Goal: Transaction & Acquisition: Book appointment/travel/reservation

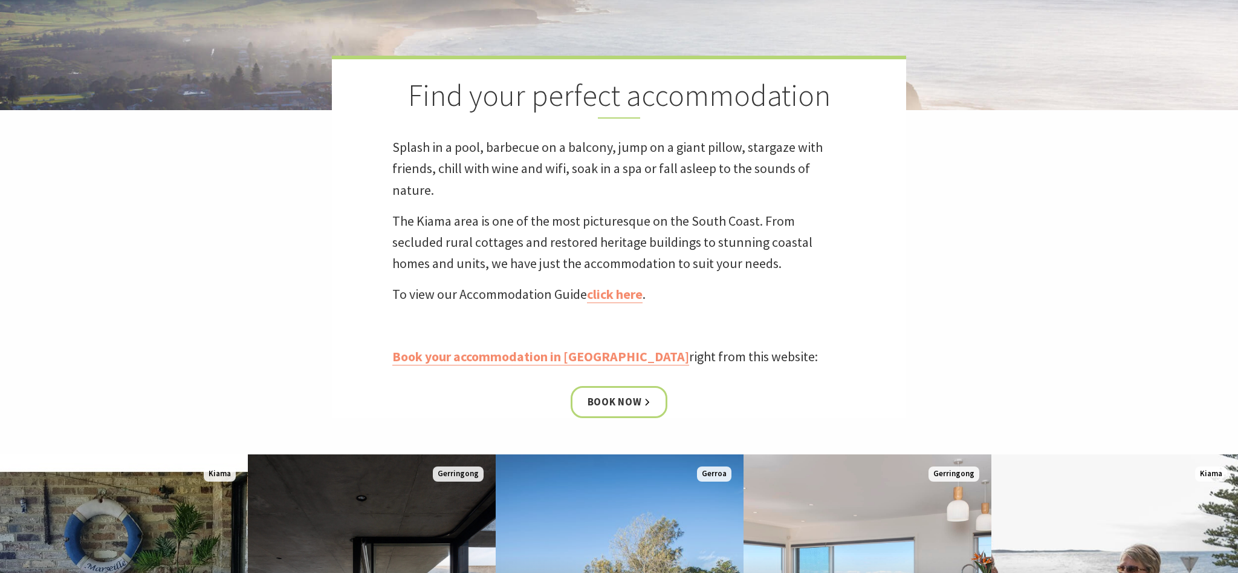
scroll to position [319, 0]
click at [495, 229] on link "click here" at bounding box center [615, 295] width 56 height 18
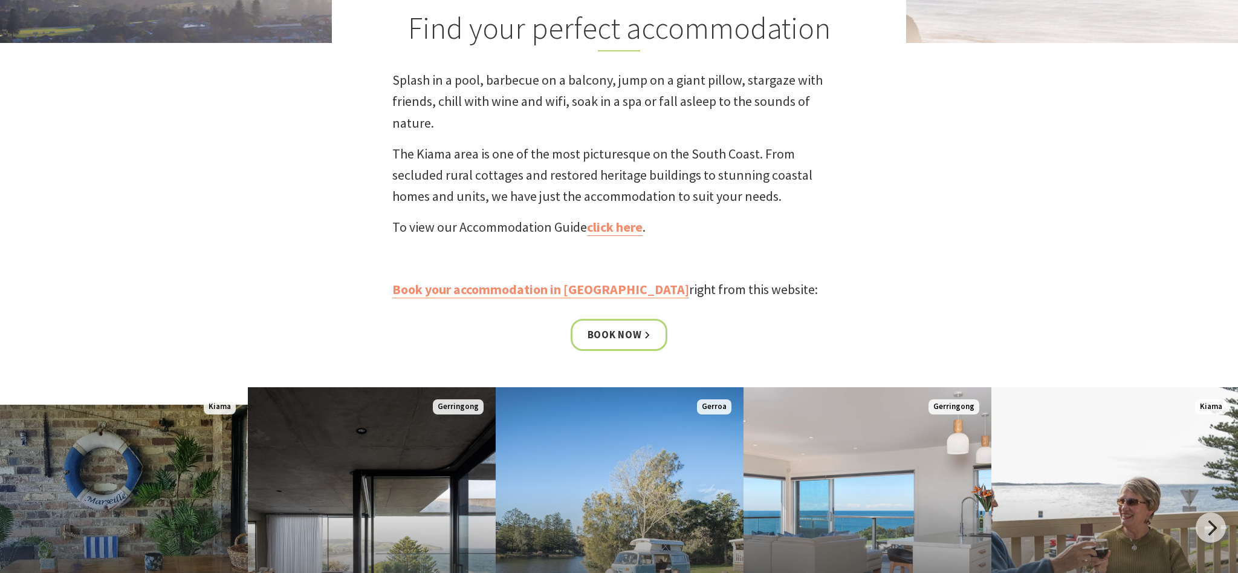
scroll to position [396, 0]
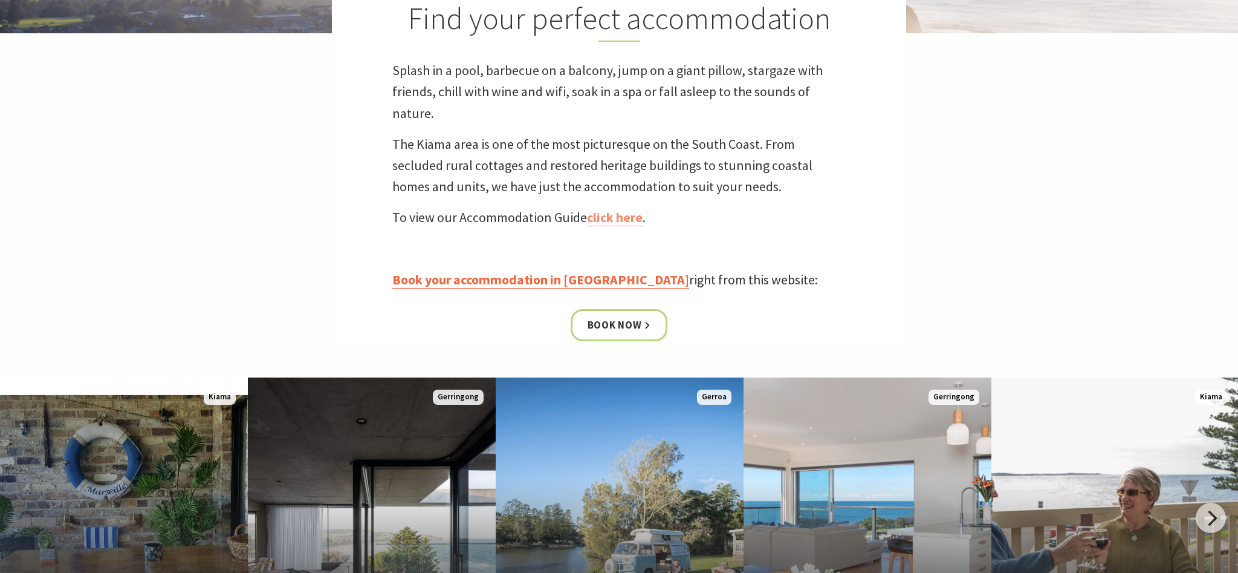
click at [483, 229] on link "Book your accommodation in Kiama" at bounding box center [540, 280] width 297 height 18
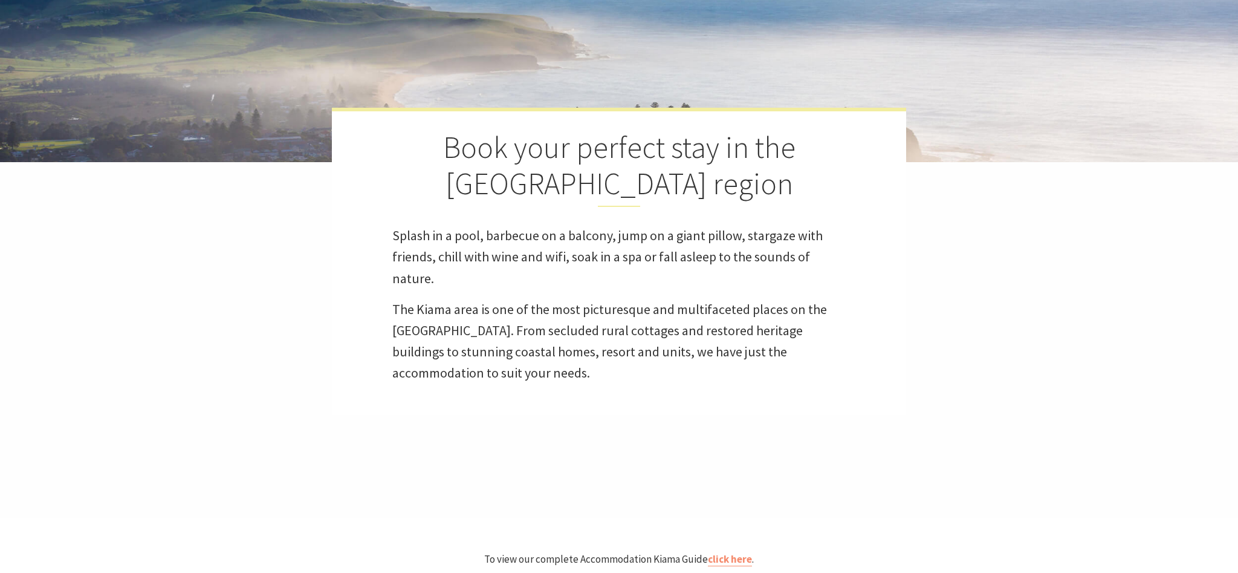
select select "3"
select select "2"
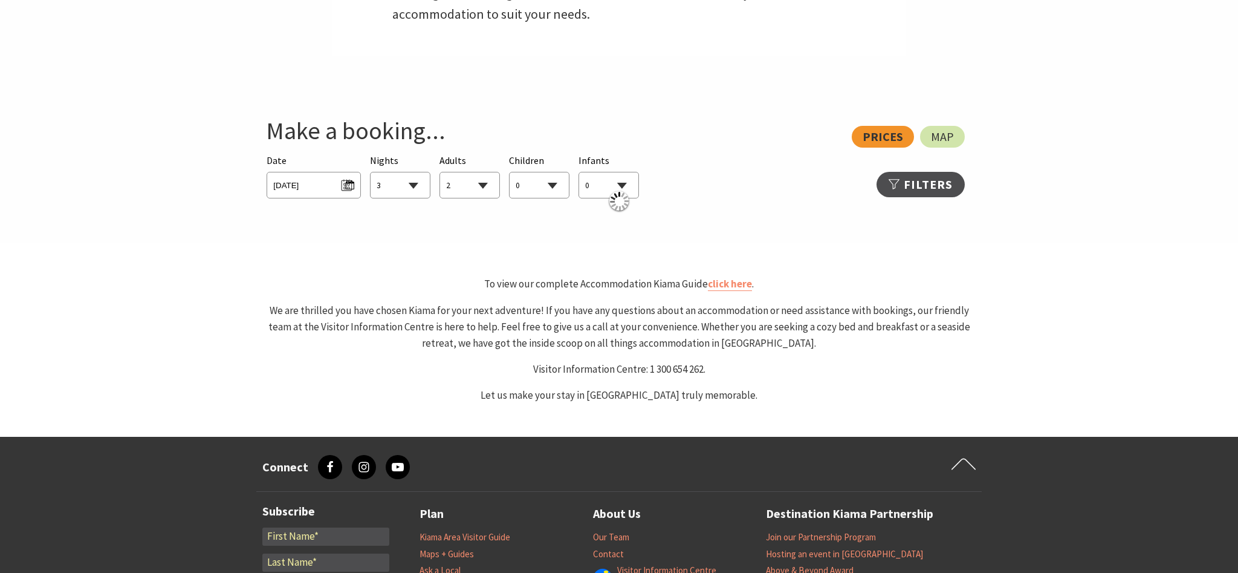
scroll to position [626, 0]
click at [351, 186] on span "Sun 21/09/2025" at bounding box center [313, 183] width 80 height 16
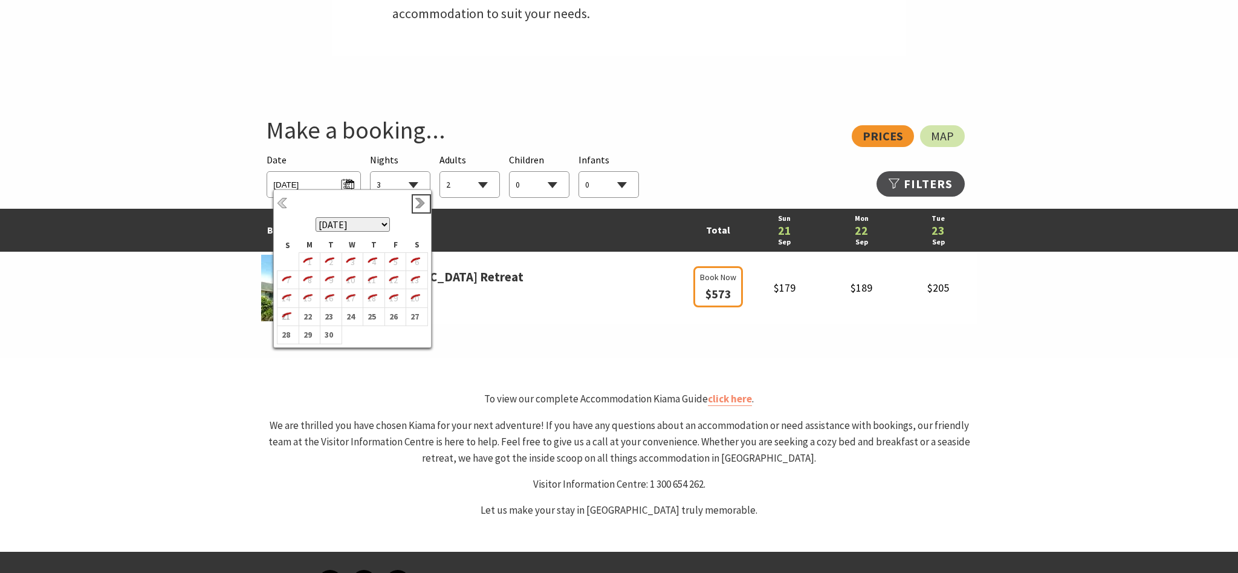
click at [419, 208] on link "Next" at bounding box center [421, 203] width 13 height 13
drag, startPoint x: 351, startPoint y: 332, endPoint x: 357, endPoint y: 329, distance: 6.8
click at [355, 331] on b "25" at bounding box center [350, 333] width 16 height 16
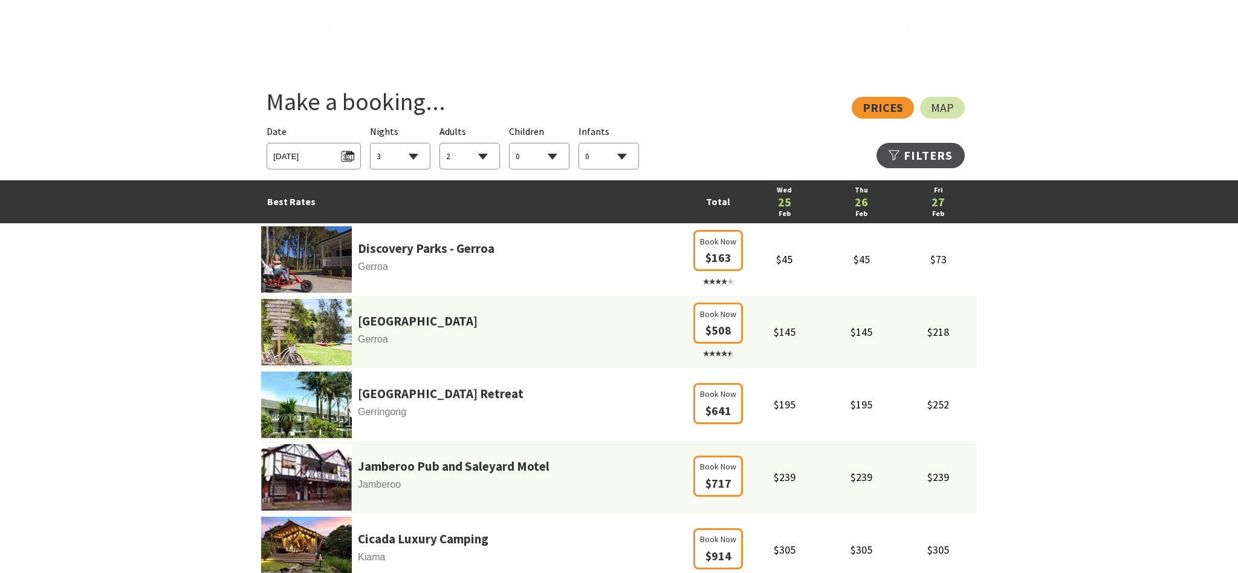
scroll to position [658, 0]
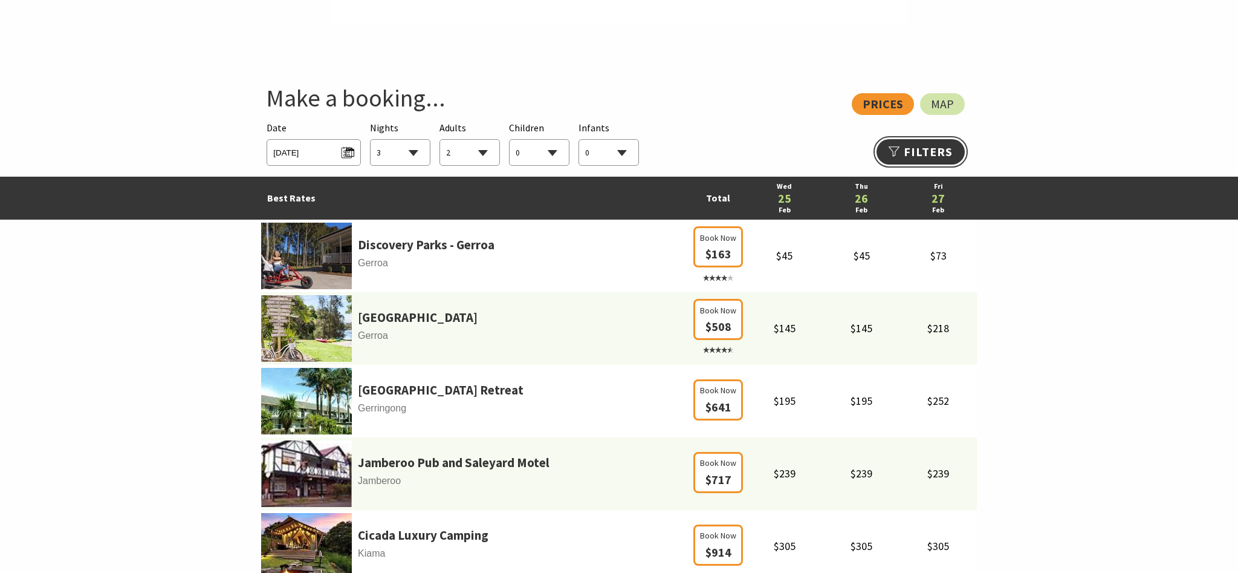
click at [920, 149] on link "Refine Results >>" at bounding box center [921, 151] width 88 height 25
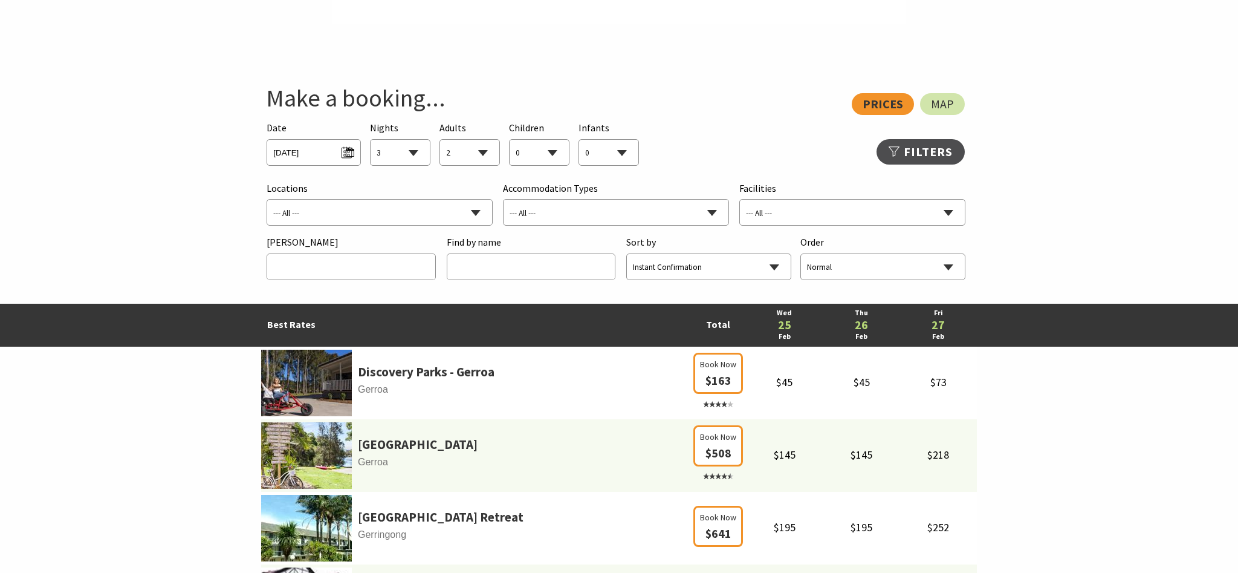
select select "Kiama"
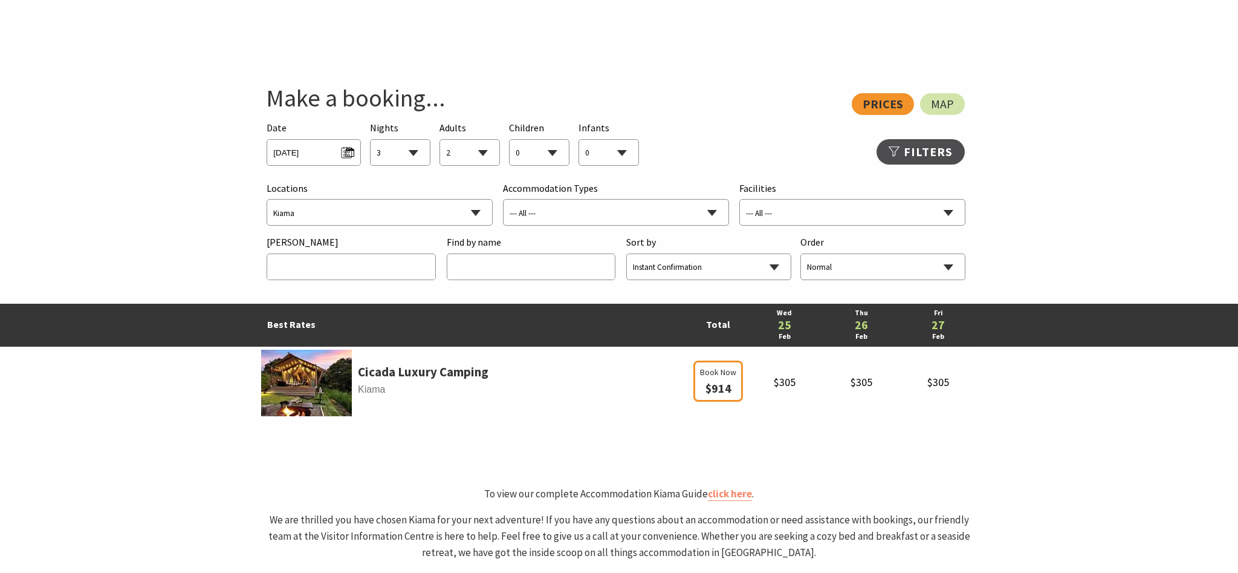
click at [542, 199] on span "--- All --- B&B/Guesthouse Budget/Backpackers Caravan Parks & Camping Chalets/V…" at bounding box center [616, 212] width 226 height 27
select select "31077"
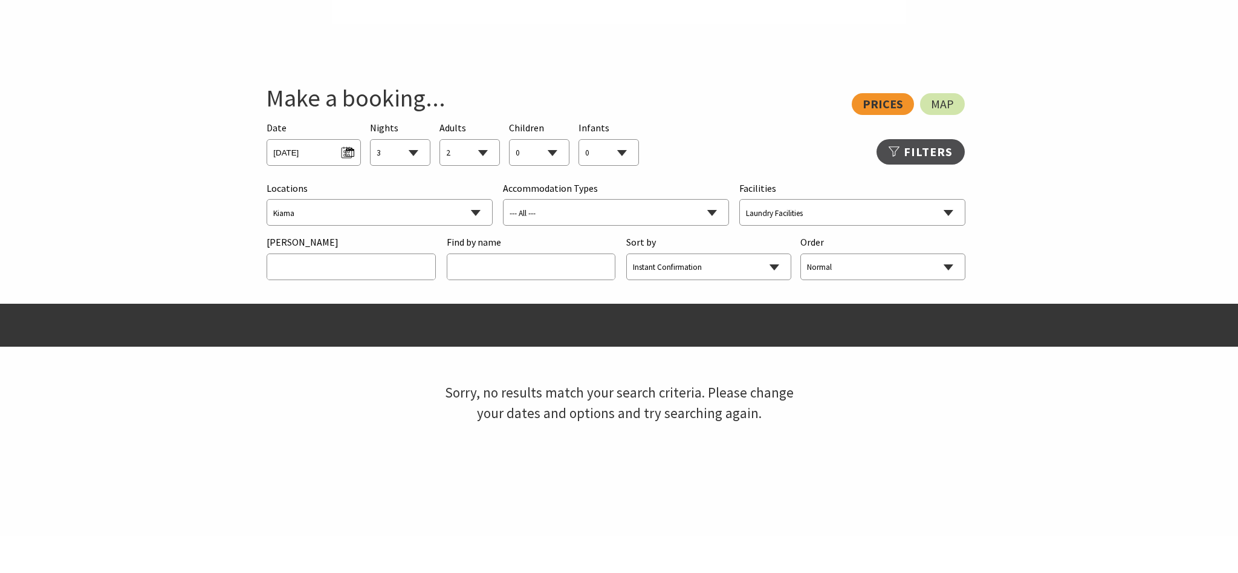
select select
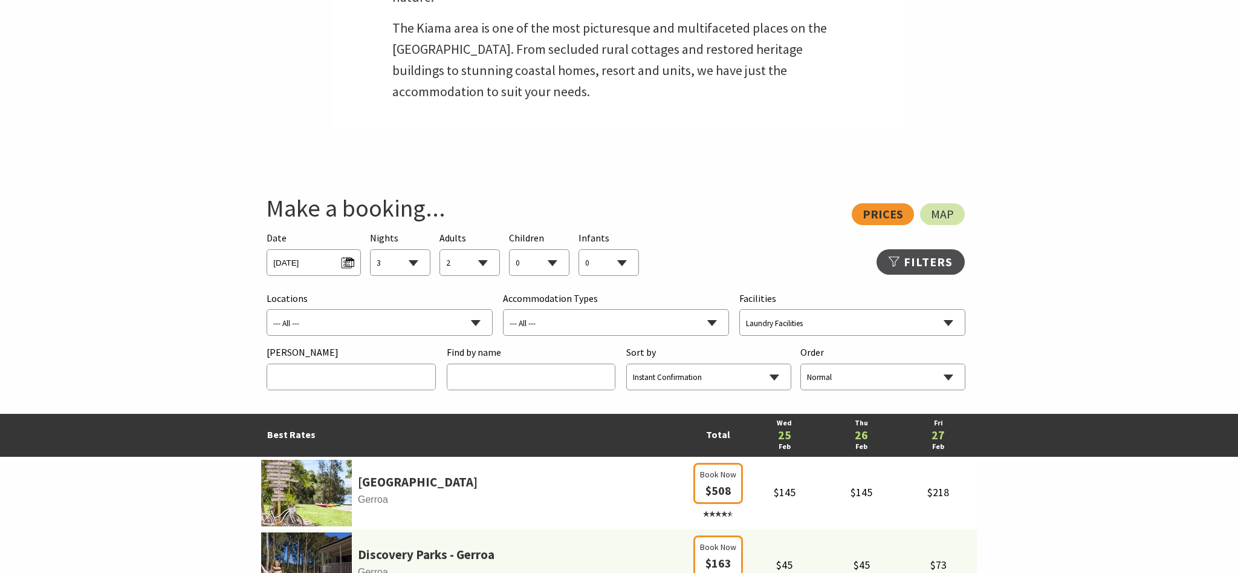
scroll to position [585, 0]
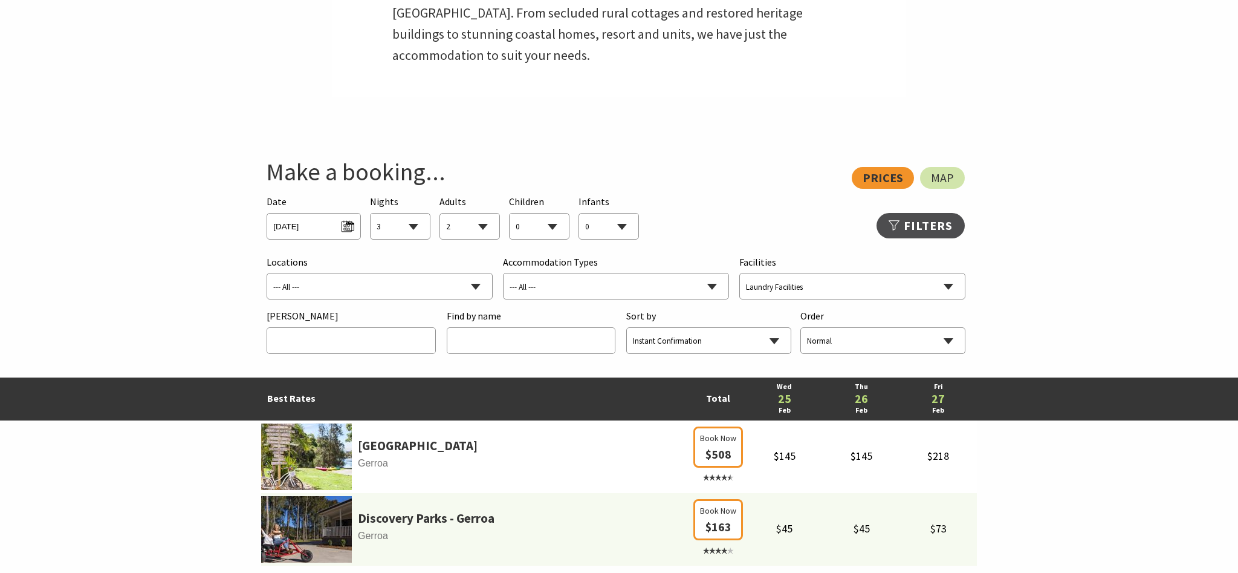
select select
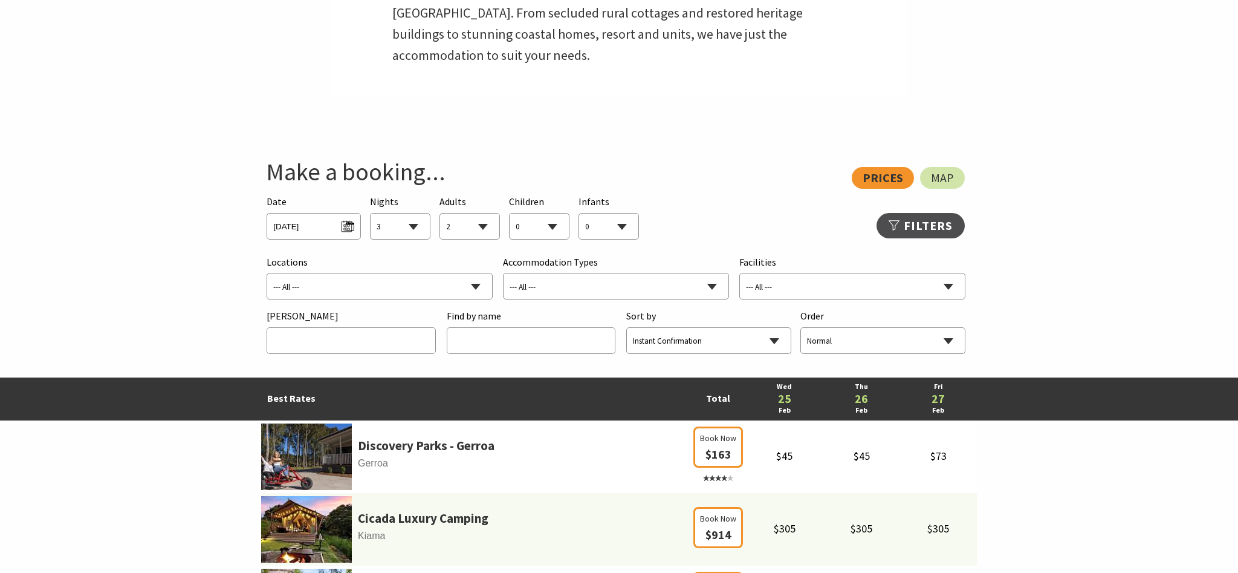
select select "Bombo"
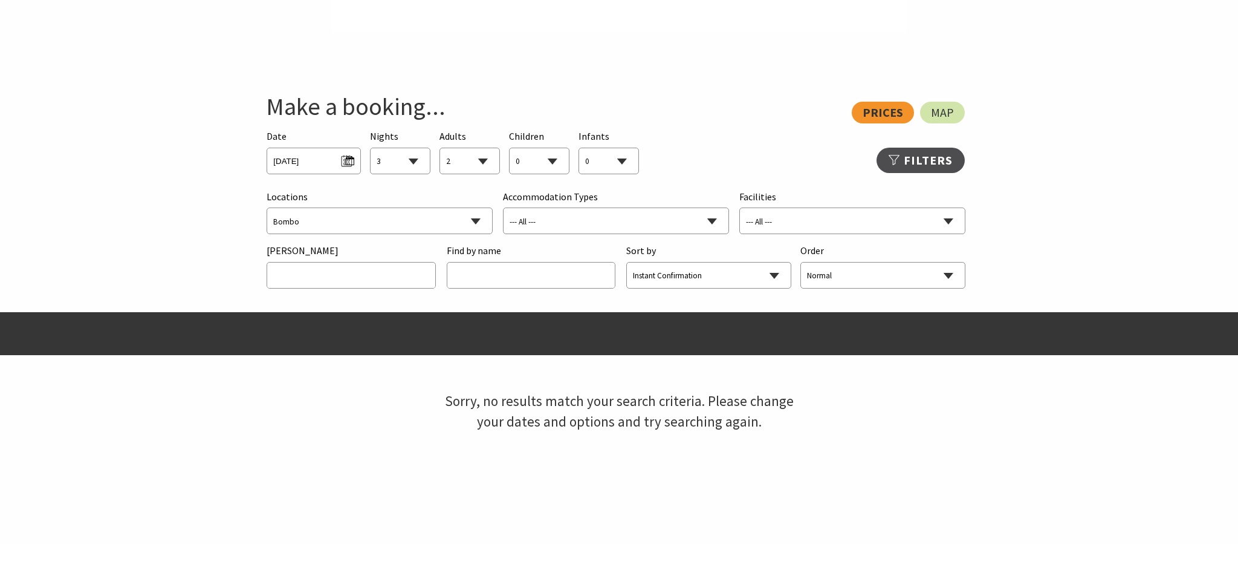
scroll to position [649, 0]
select select
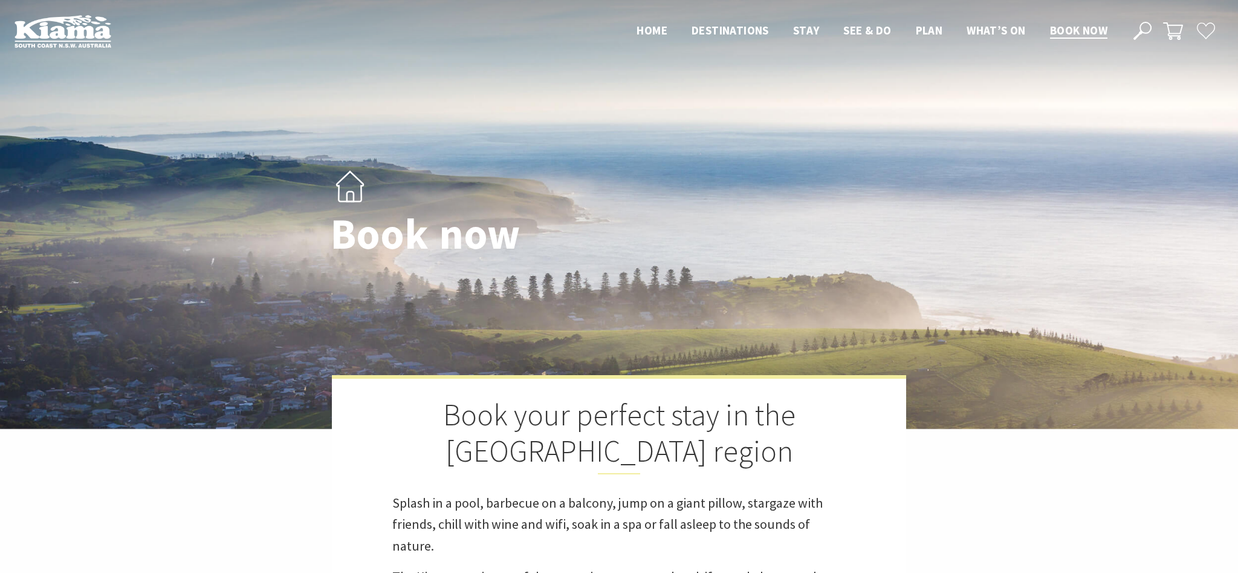
scroll to position [0, 0]
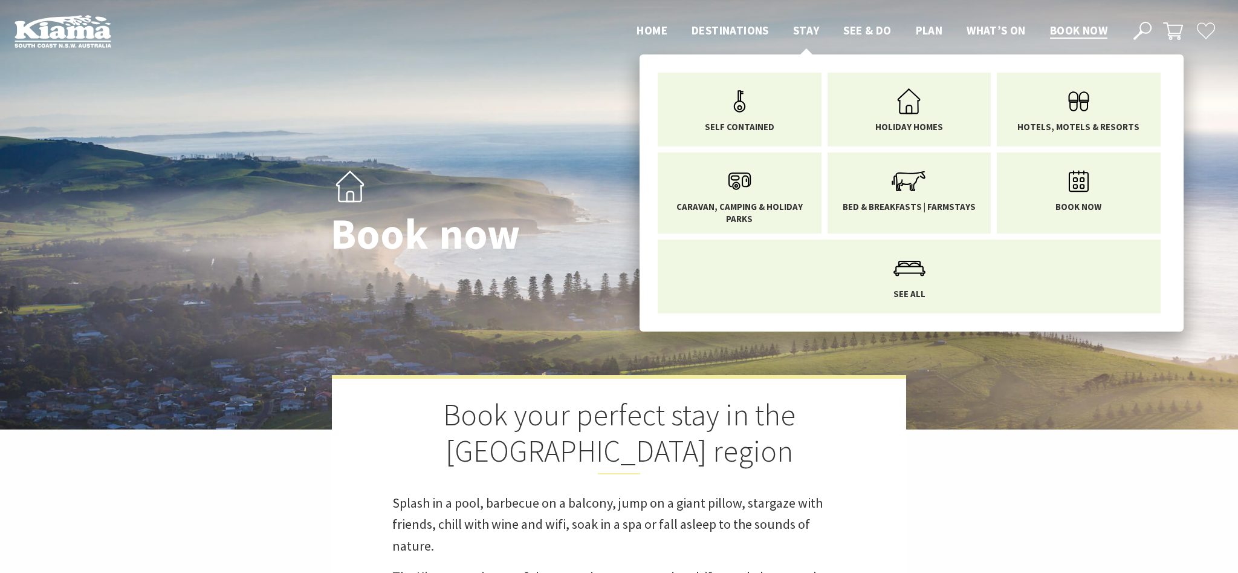
click at [799, 28] on span "Stay" at bounding box center [806, 30] width 27 height 15
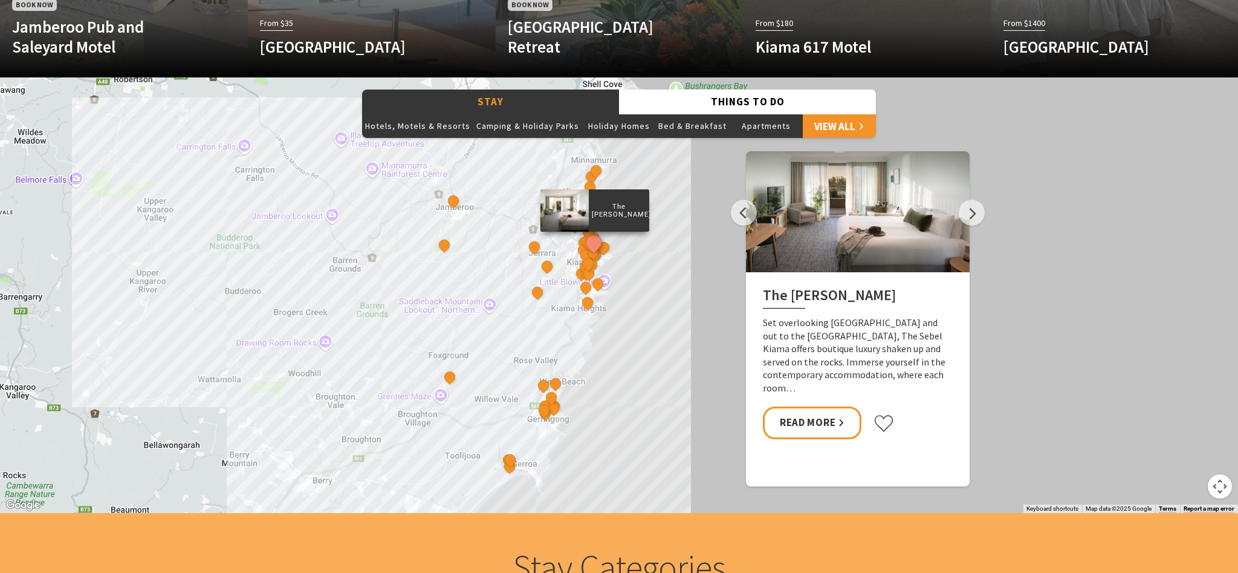
scroll to position [986, 0]
click at [666, 282] on div "The Sebel Kiama Seaside Escape 1 Bellevue Boutique Hotel Kiama Saddleback Grove…" at bounding box center [619, 294] width 1238 height 435
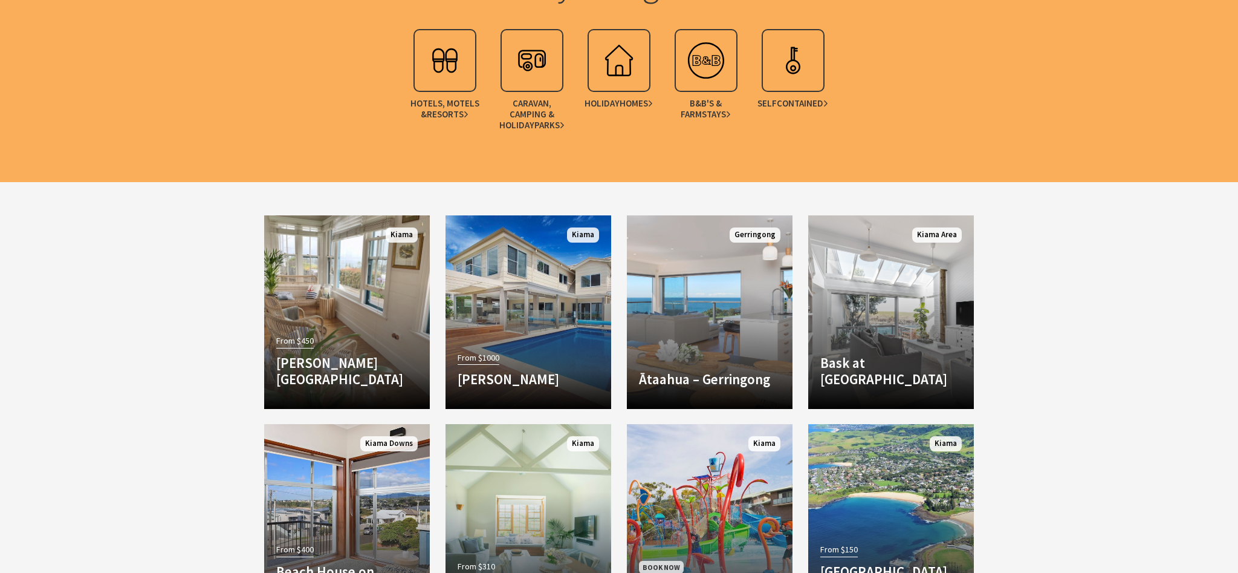
scroll to position [1571, 0]
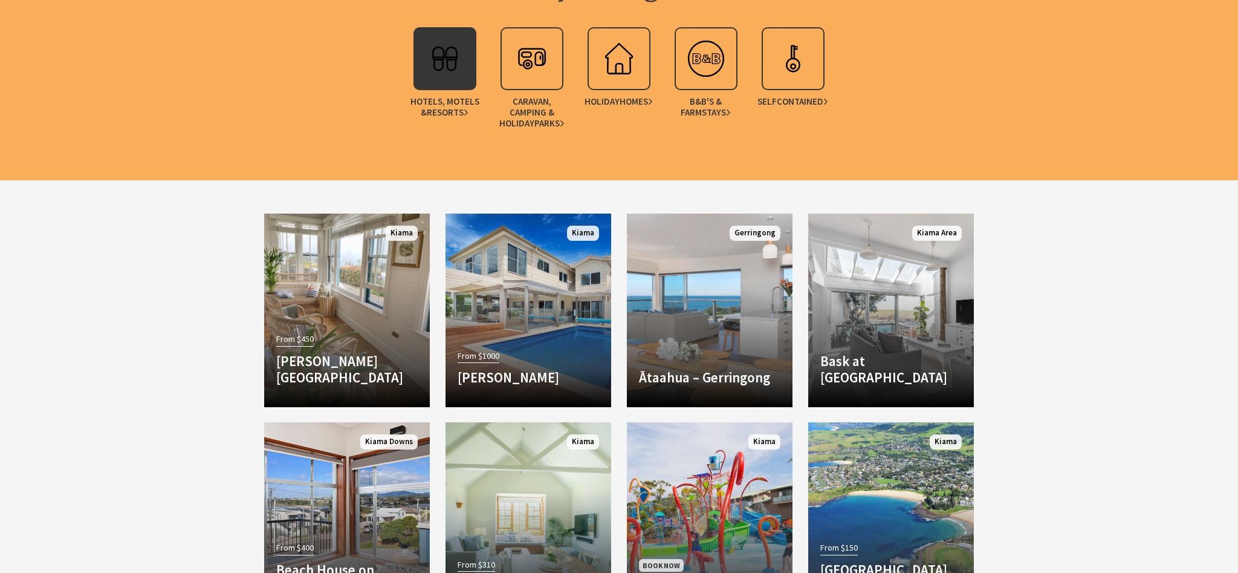
click at [436, 49] on img at bounding box center [445, 58] width 48 height 48
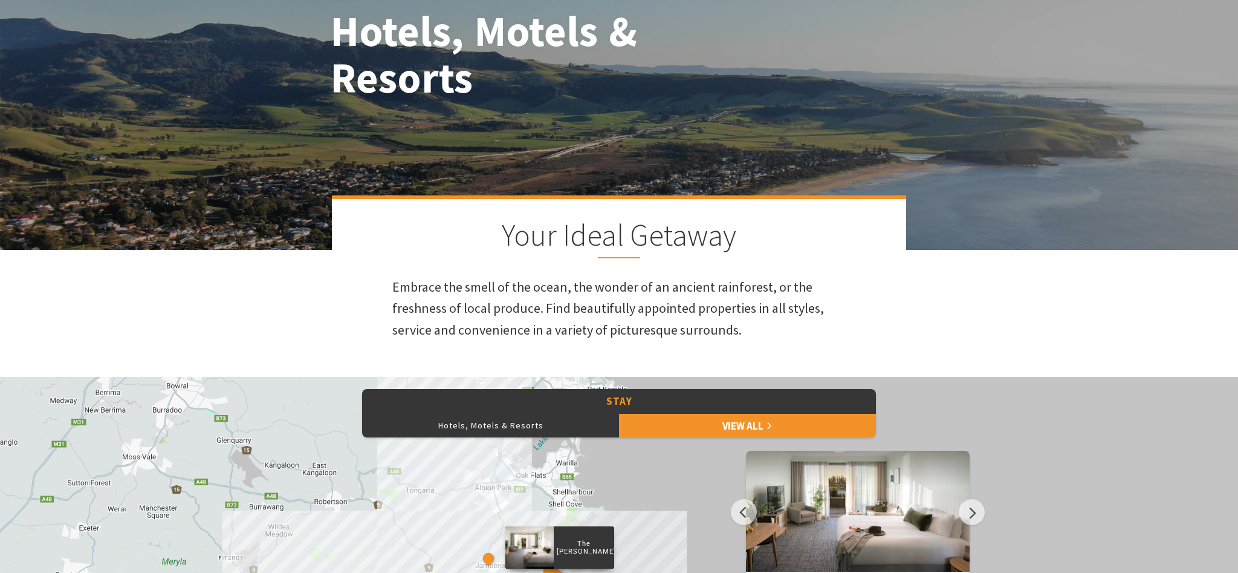
scroll to position [171, 0]
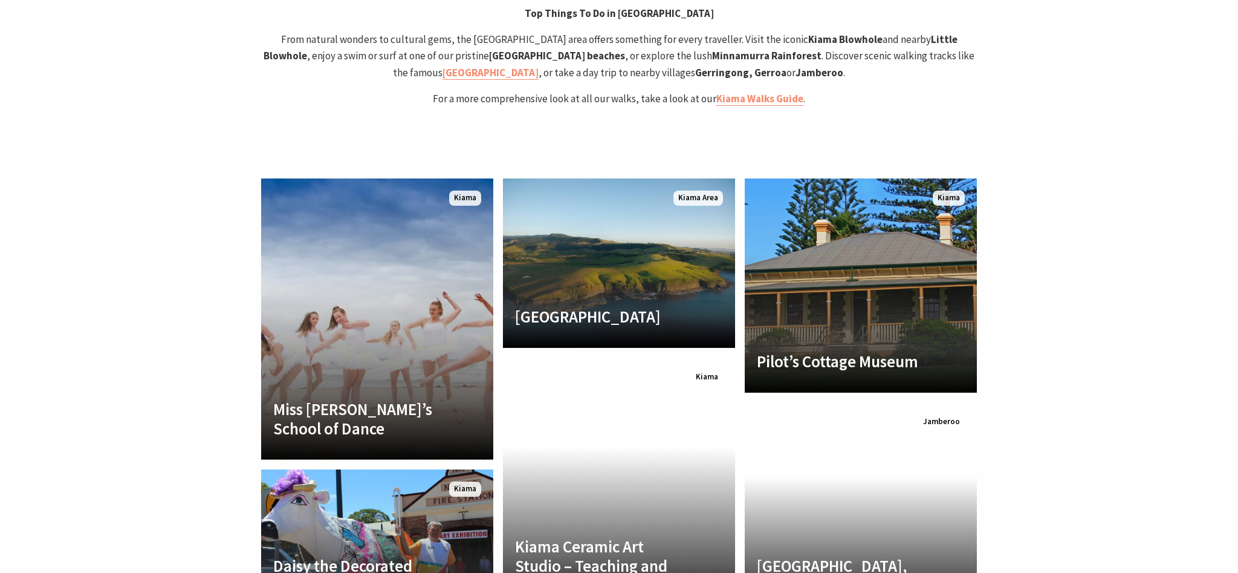
scroll to position [2664, 0]
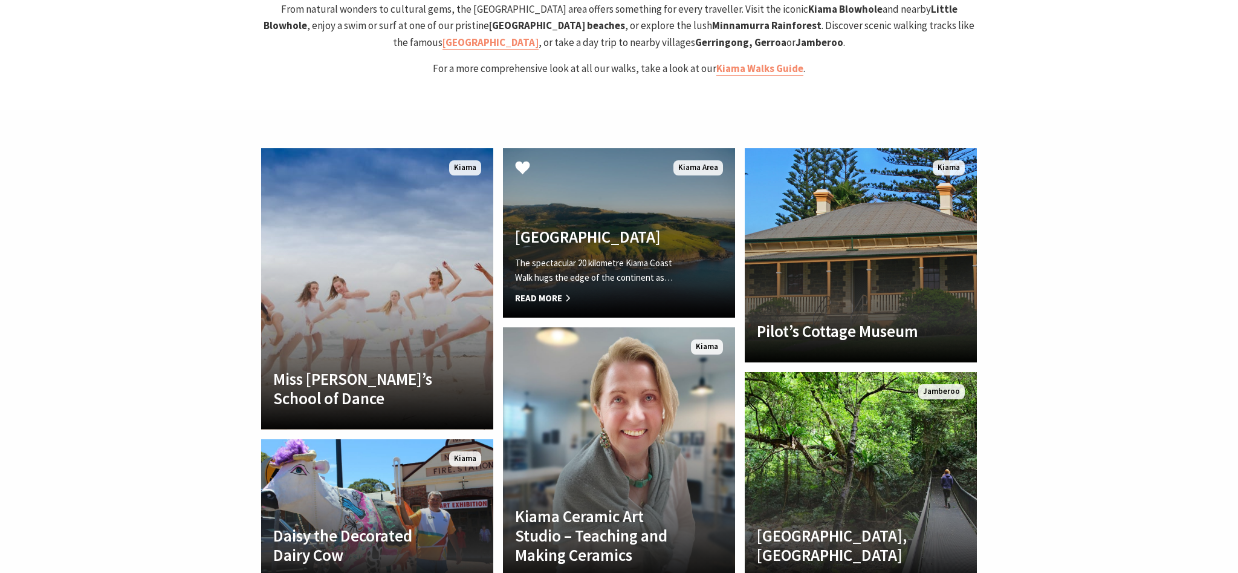
click at [571, 168] on link "[GEOGRAPHIC_DATA] The spectacular 20 kilometre Kiama Coast Walk hugs the edge o…" at bounding box center [619, 232] width 232 height 169
